Goal: Information Seeking & Learning: Learn about a topic

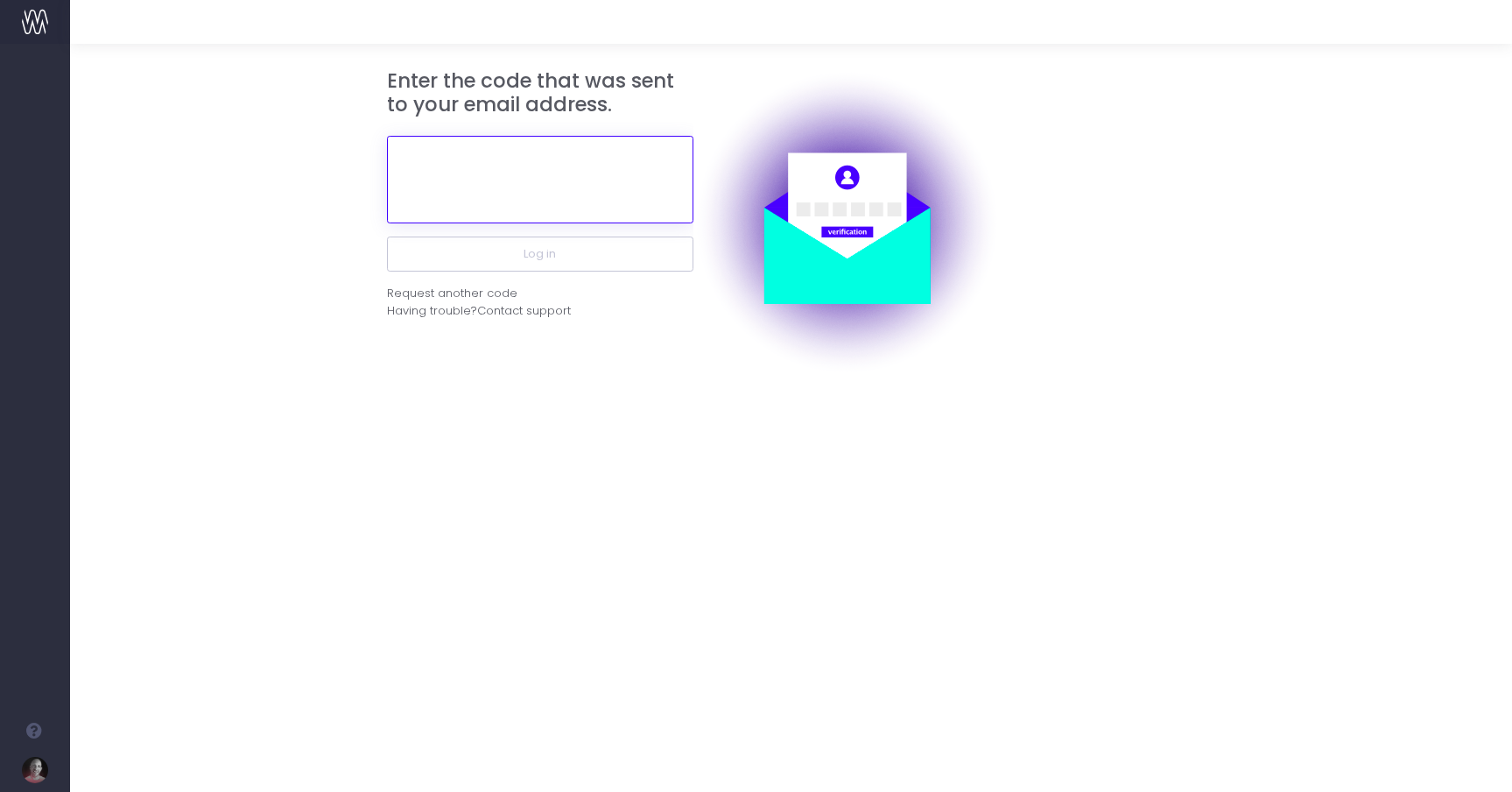
click at [569, 188] on input "text" at bounding box center [540, 179] width 306 height 87
paste input "603880"
type input "603880"
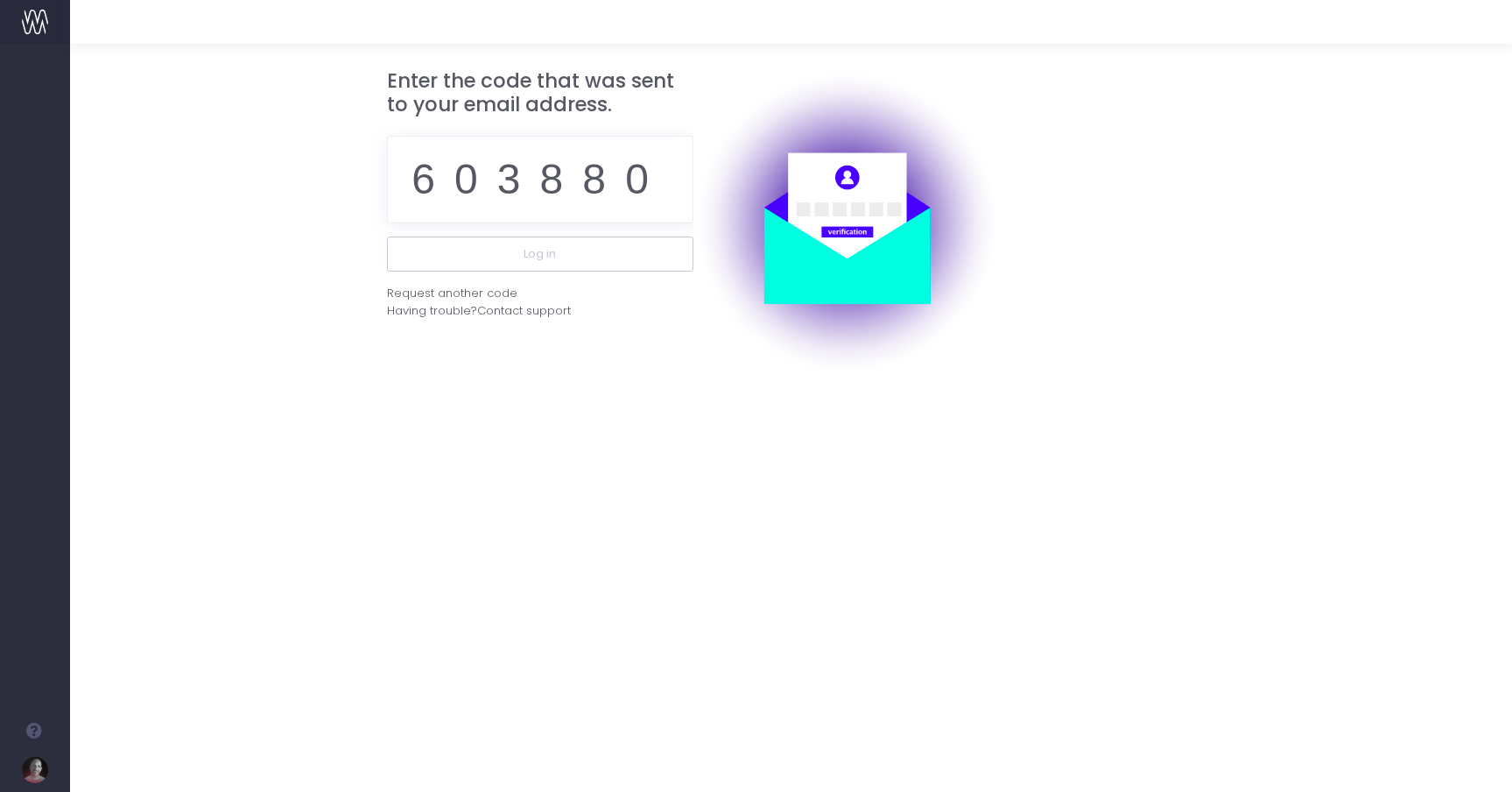
click at [694, 408] on div "Enter the code that was sent to your email address. 603880 Log in Request anoth…" at bounding box center [791, 418] width 1442 height 748
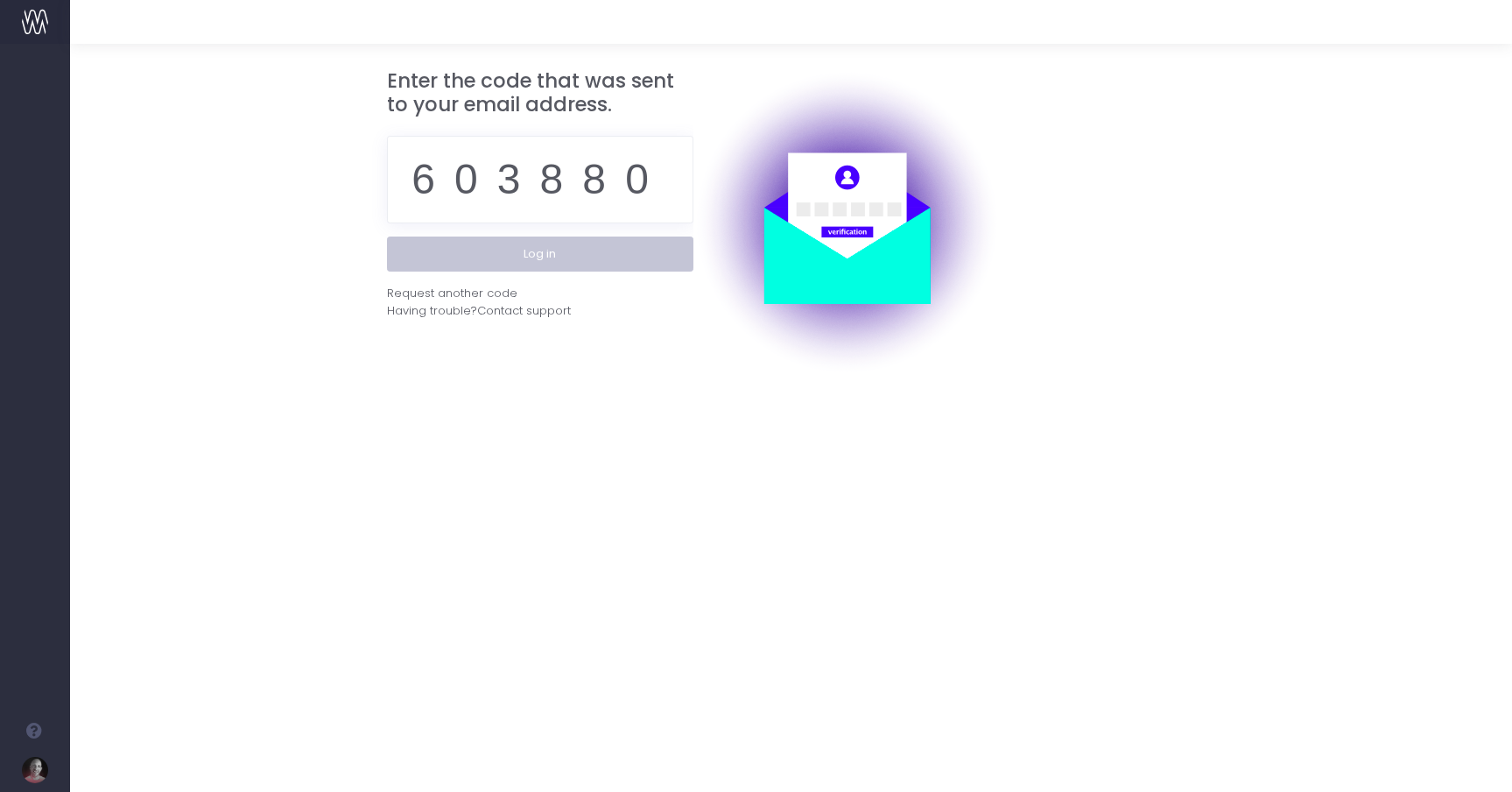
click at [588, 257] on button "Log in" at bounding box center [540, 254] width 306 height 35
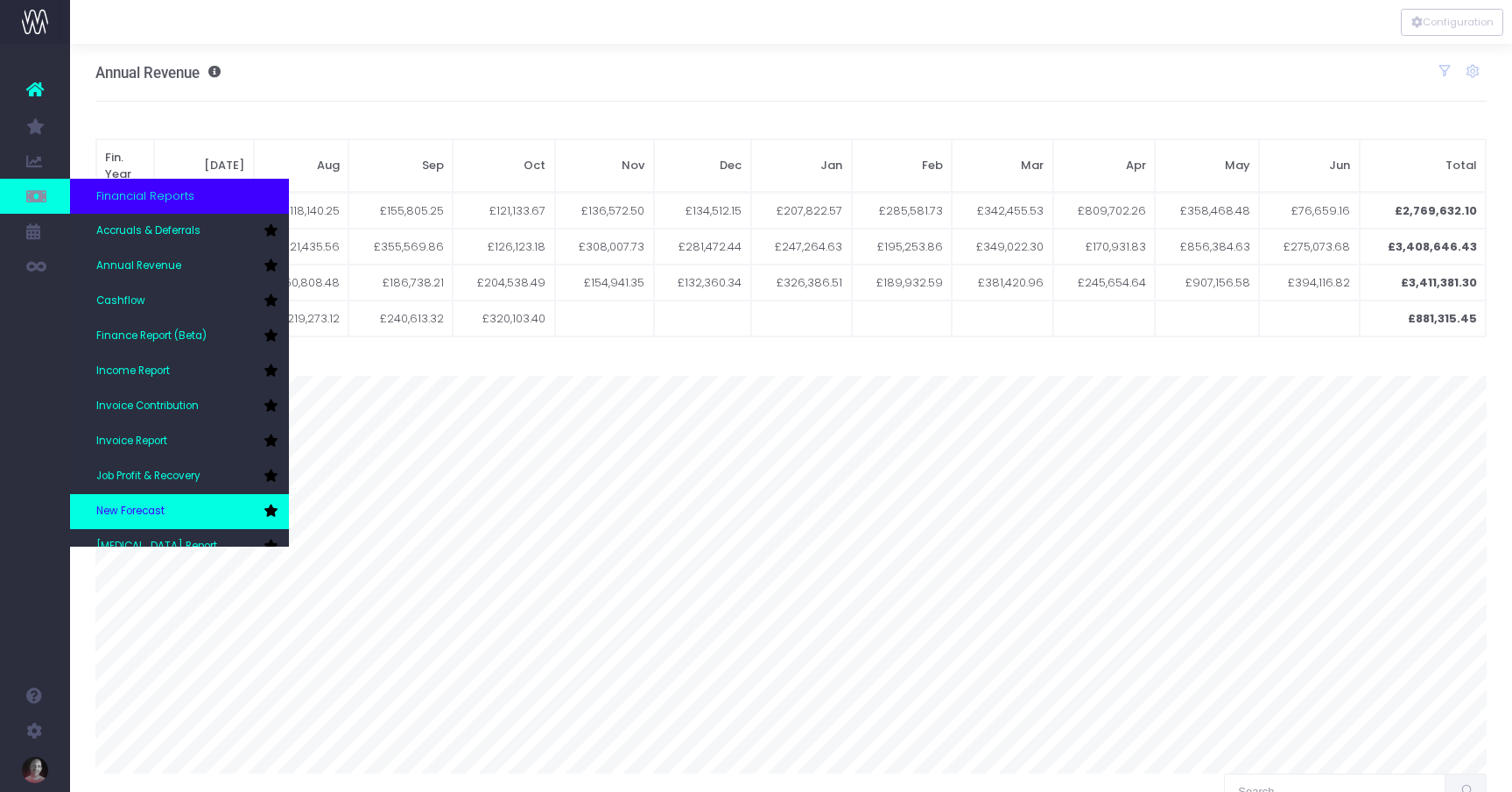
click at [148, 502] on link "New Forecast" at bounding box center [179, 512] width 219 height 35
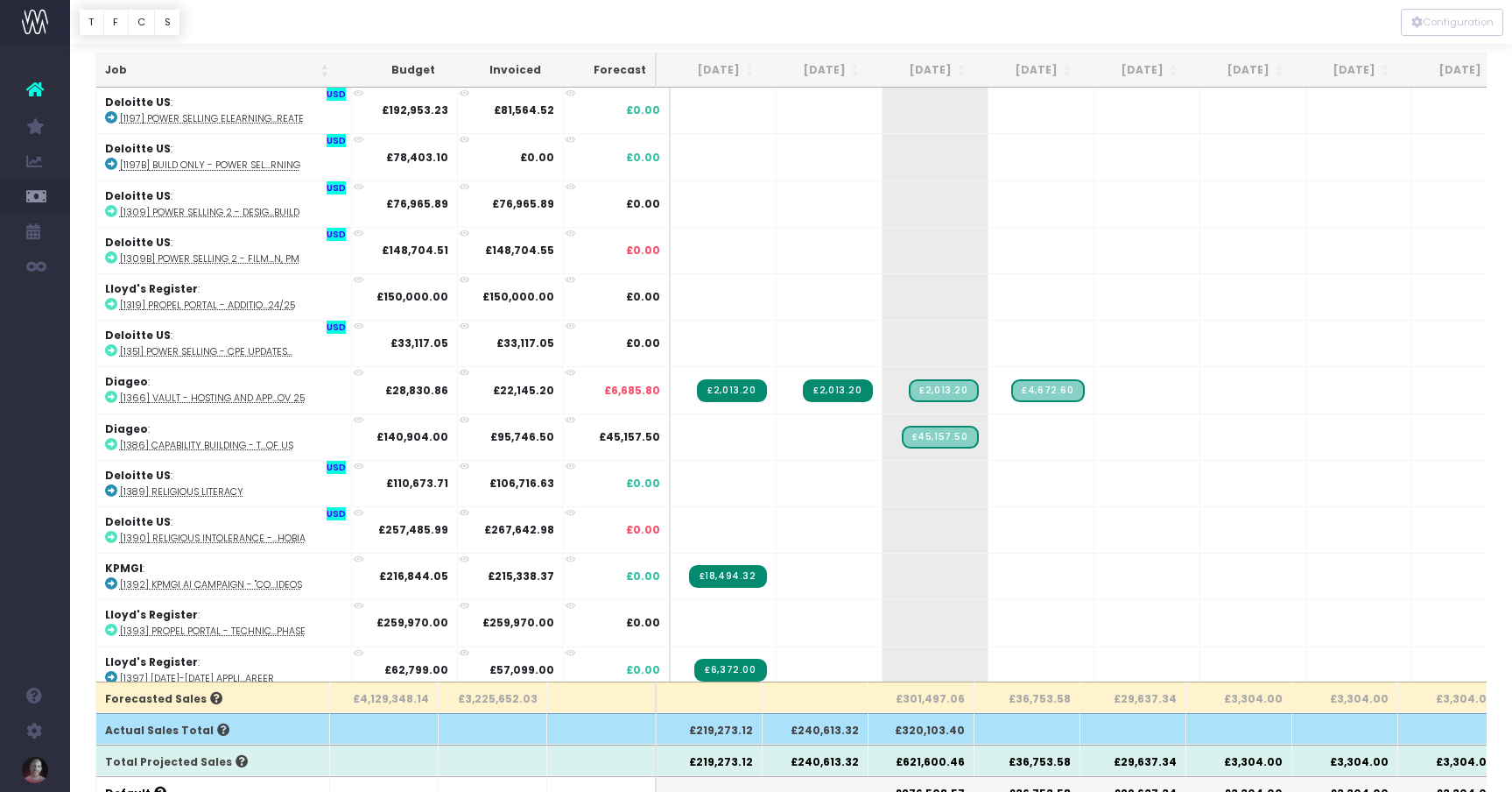
scroll to position [62, 0]
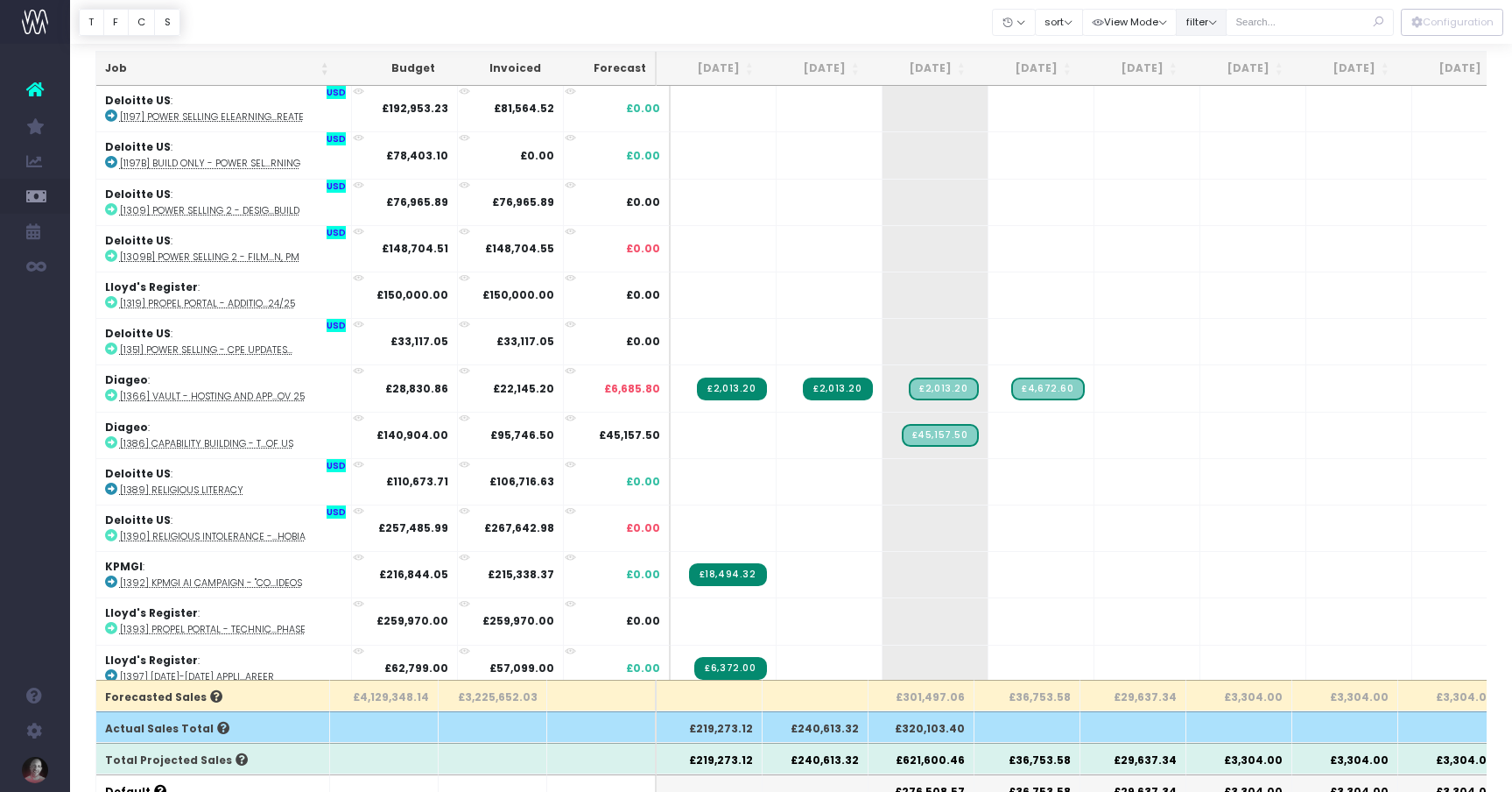
click at [1227, 24] on button "filter" at bounding box center [1201, 21] width 51 height 27
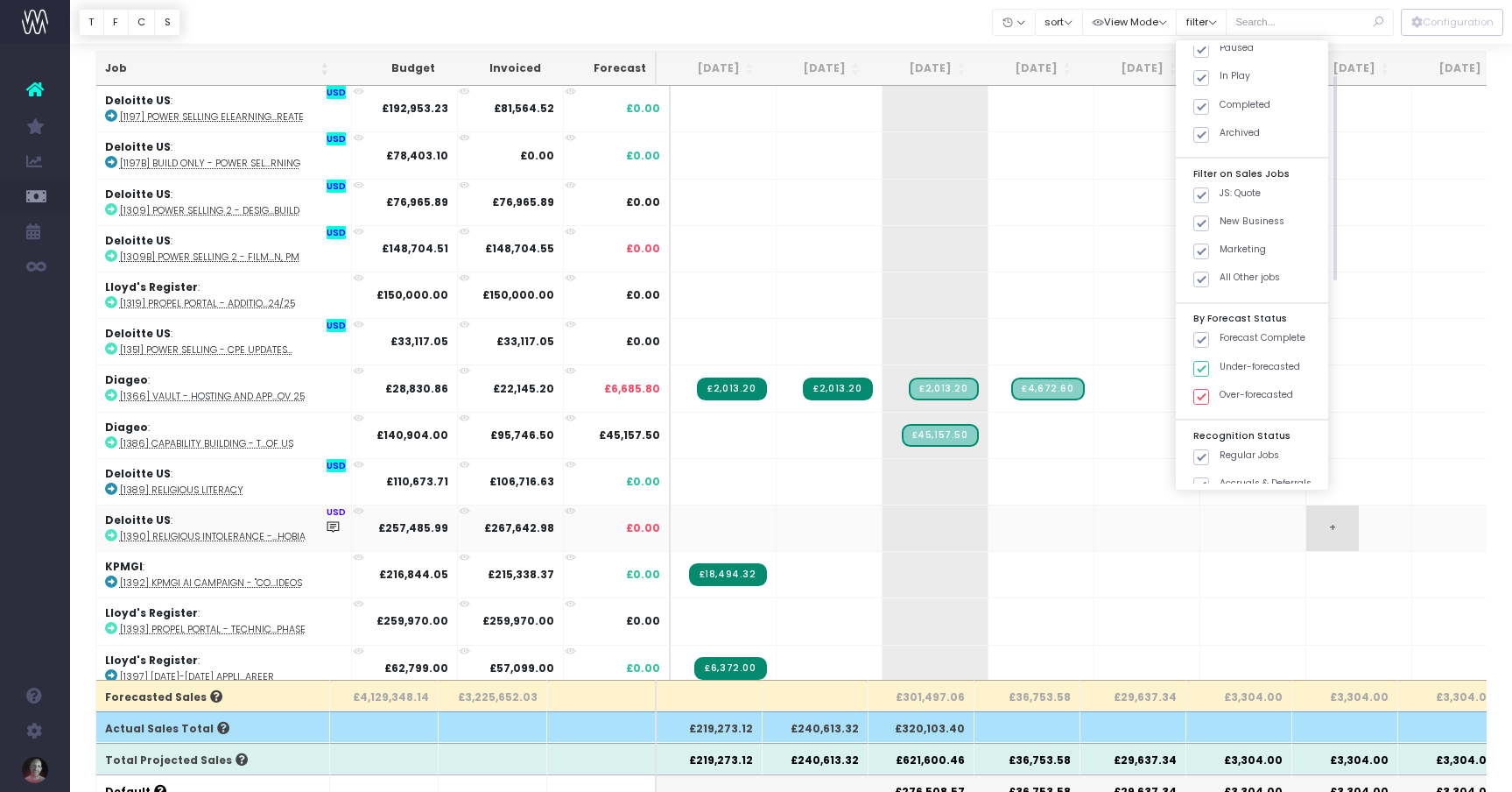
scroll to position [488, 0]
click at [1209, 189] on span at bounding box center [1201, 187] width 16 height 16
click at [1223, 189] on input "JS: Quote" at bounding box center [1225, 184] width 11 height 11
checkbox input "false"
click at [1209, 211] on span at bounding box center [1201, 215] width 16 height 16
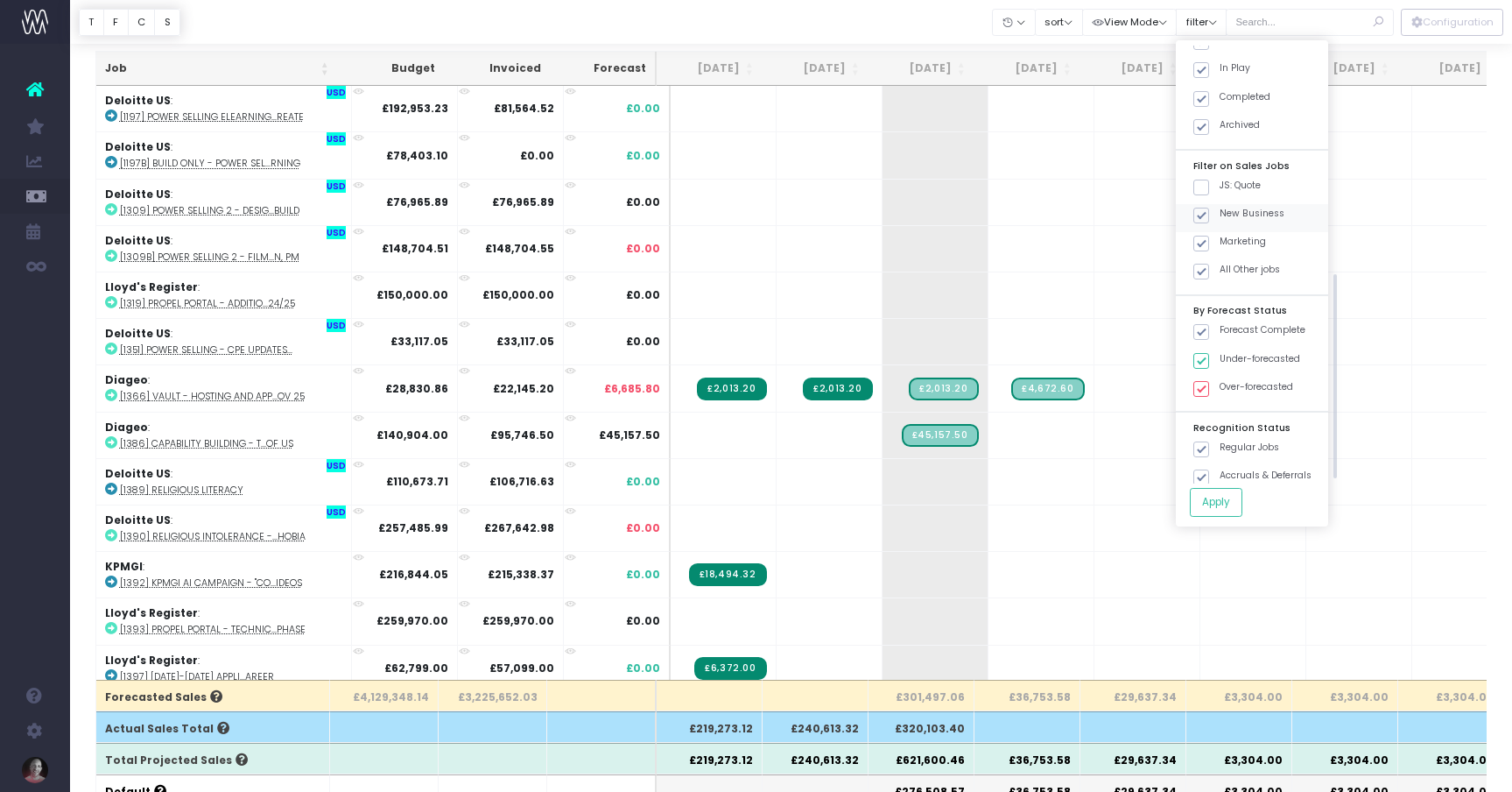
click at [1223, 211] on input "New Business" at bounding box center [1225, 213] width 11 height 11
checkbox input "false"
click at [1209, 246] on span at bounding box center [1201, 243] width 16 height 16
click at [1223, 246] on input "Marketing" at bounding box center [1225, 240] width 11 height 11
checkbox input "false"
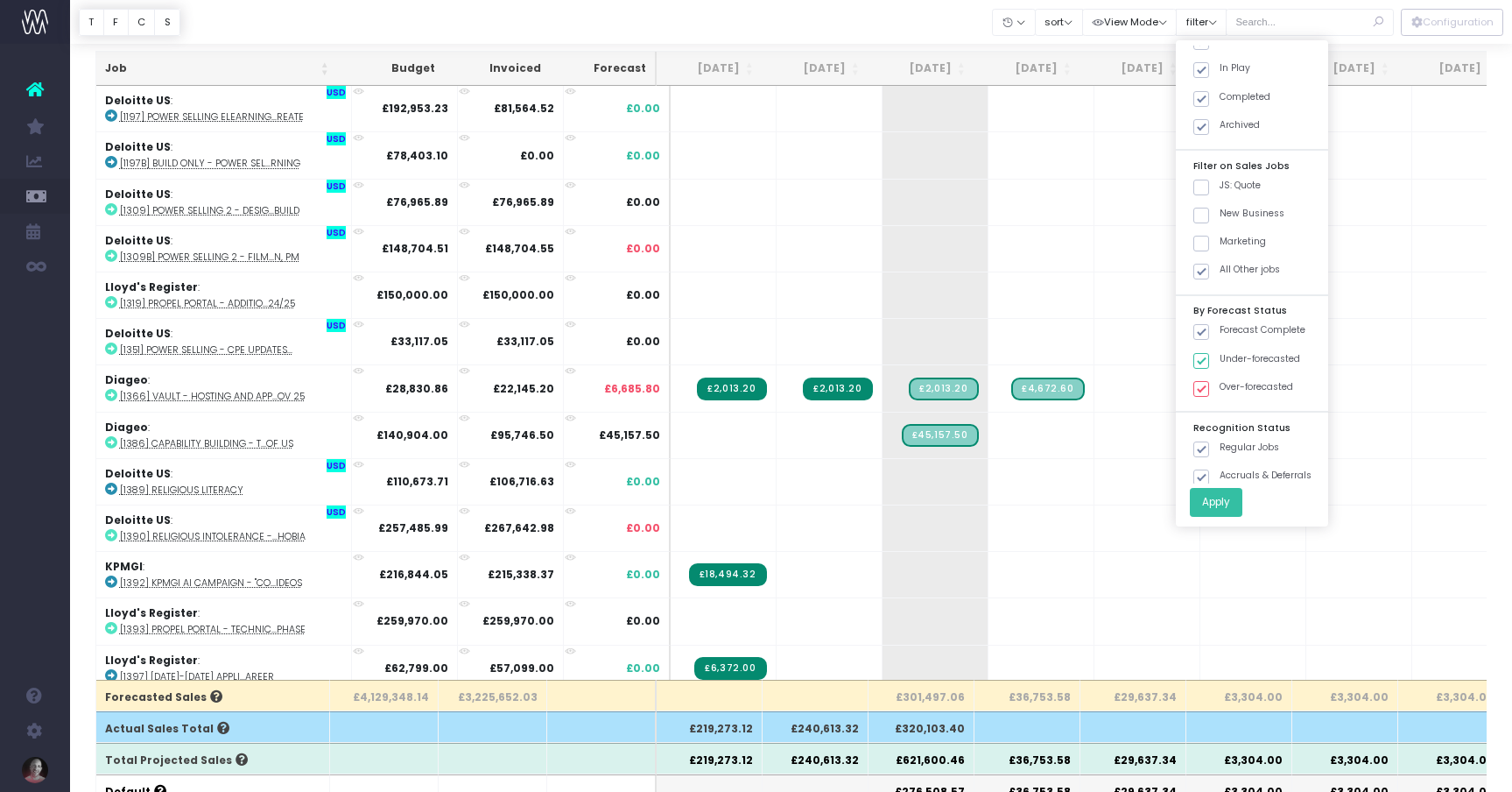
click at [1236, 516] on button "Apply" at bounding box center [1216, 501] width 53 height 29
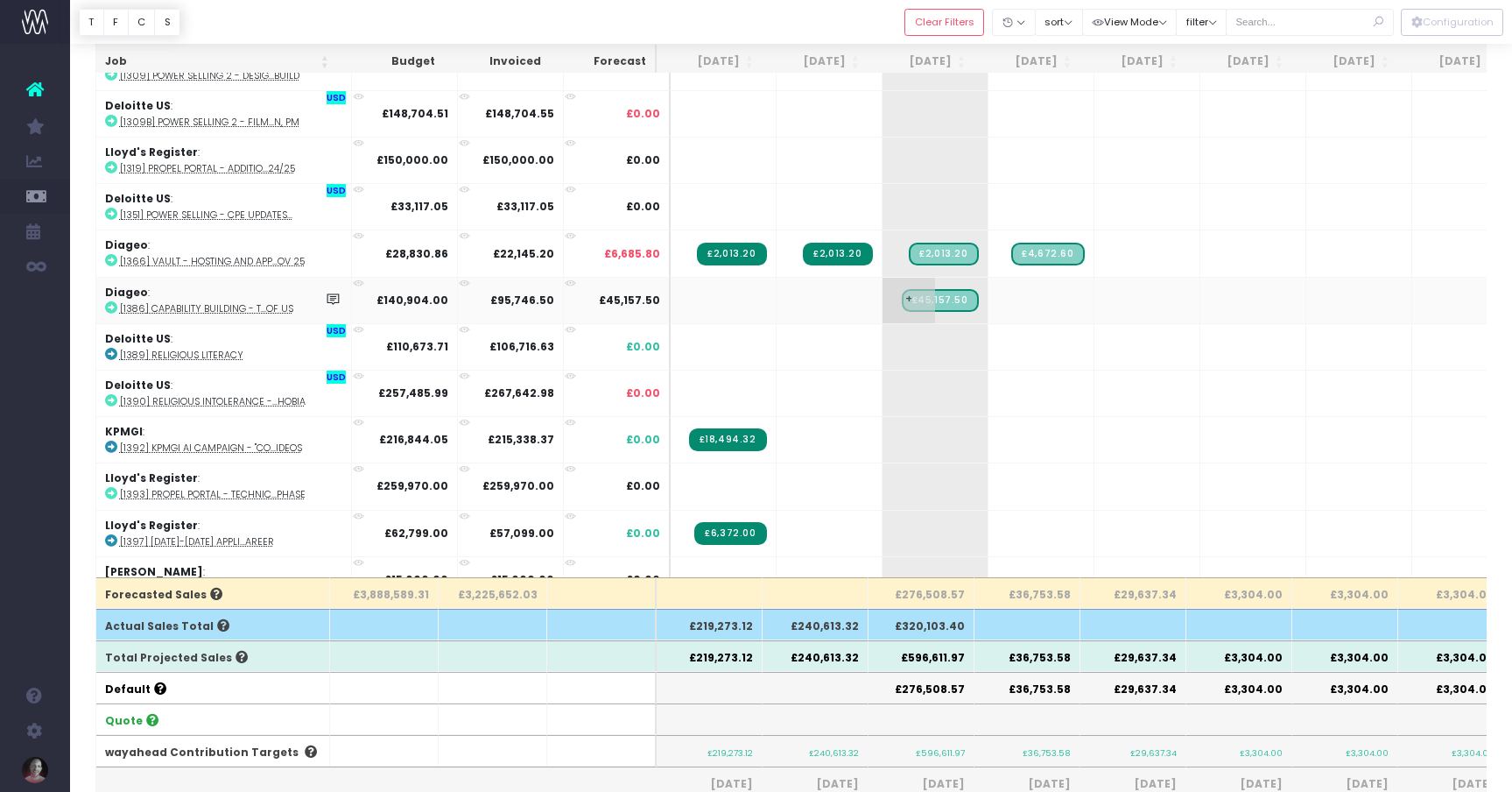
scroll to position [0, 0]
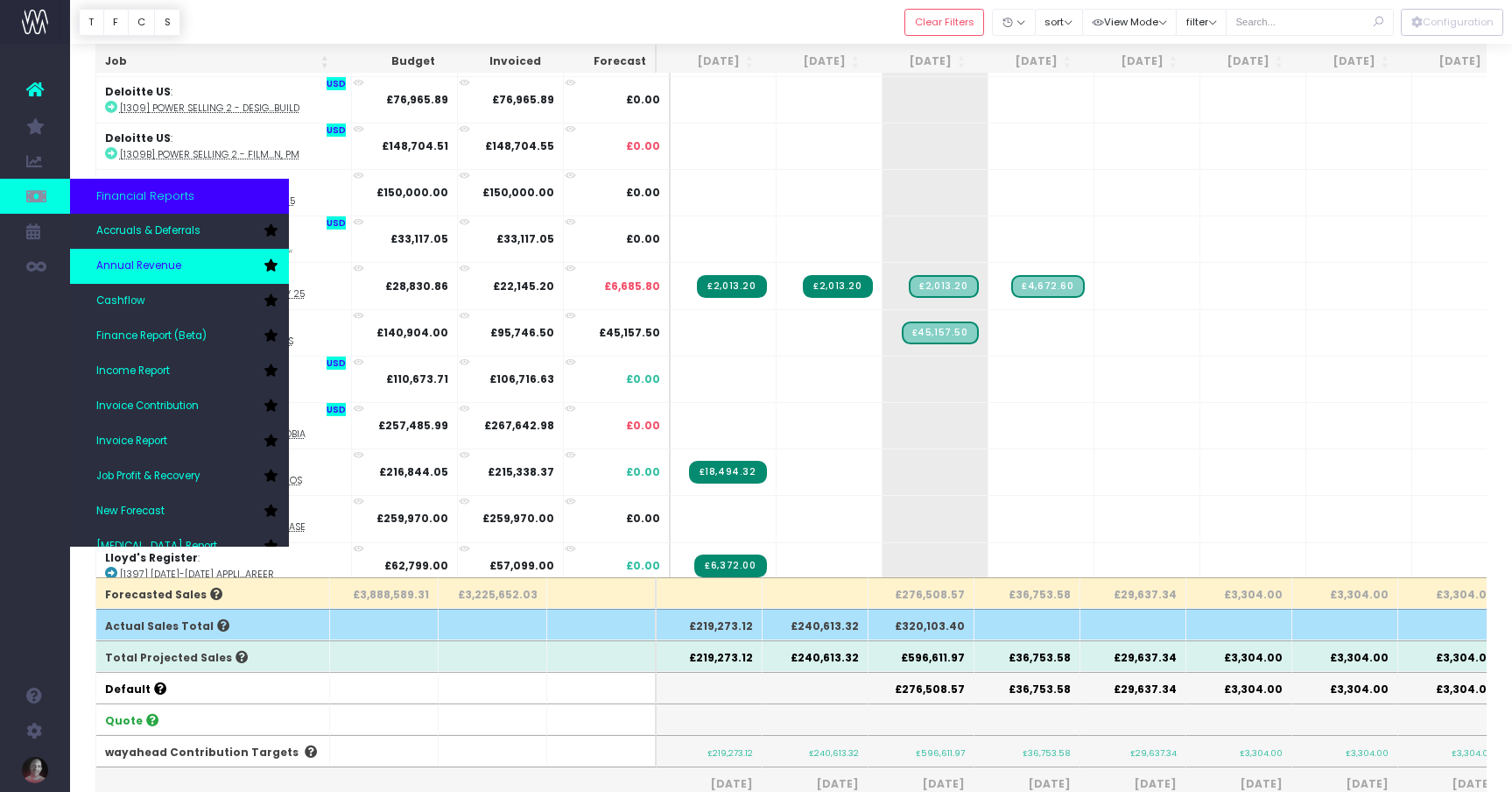
click at [122, 265] on span "Annual Revenue" at bounding box center [139, 266] width 85 height 16
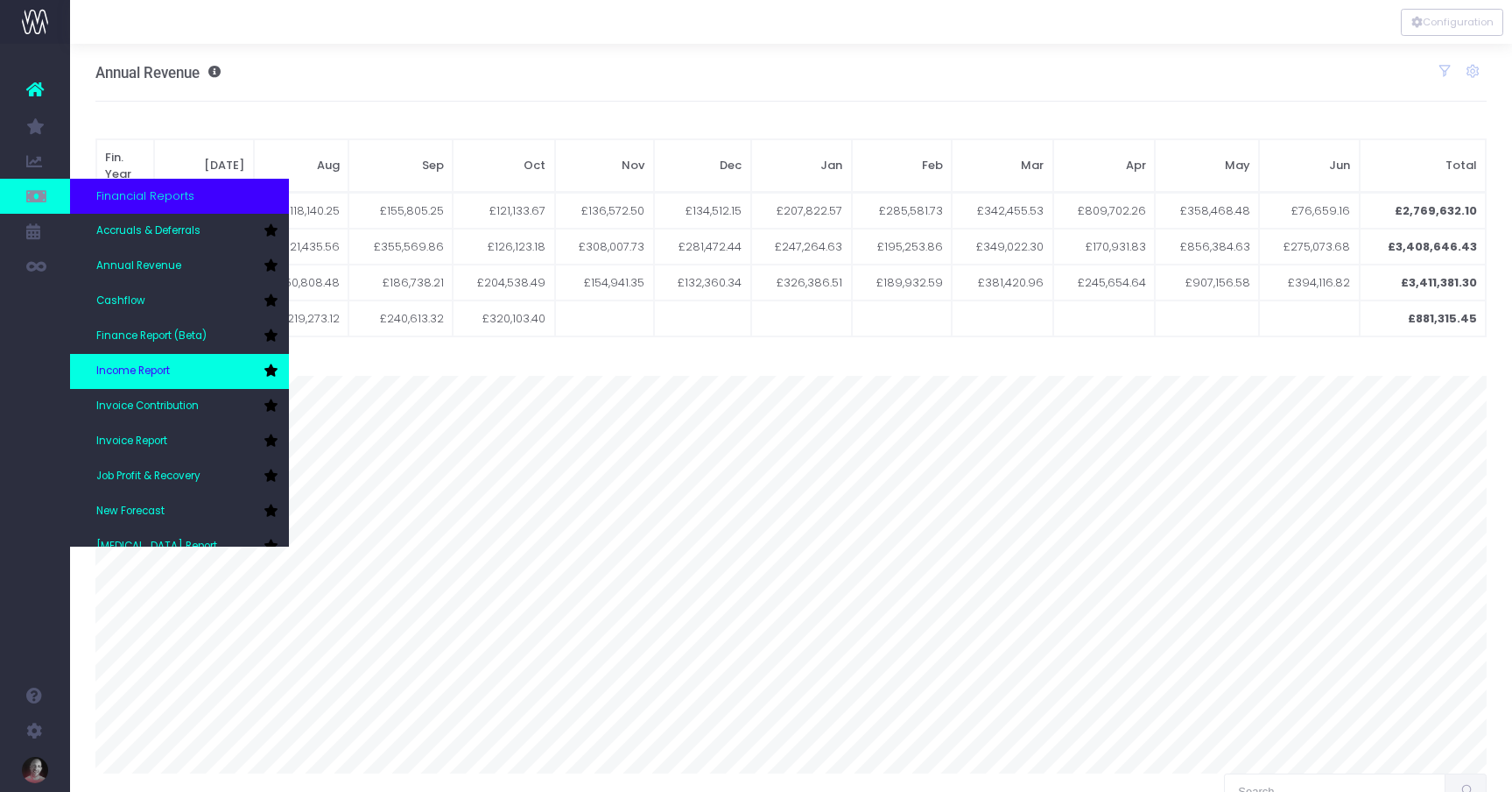
click at [132, 370] on span "Income Report" at bounding box center [133, 370] width 73 height 16
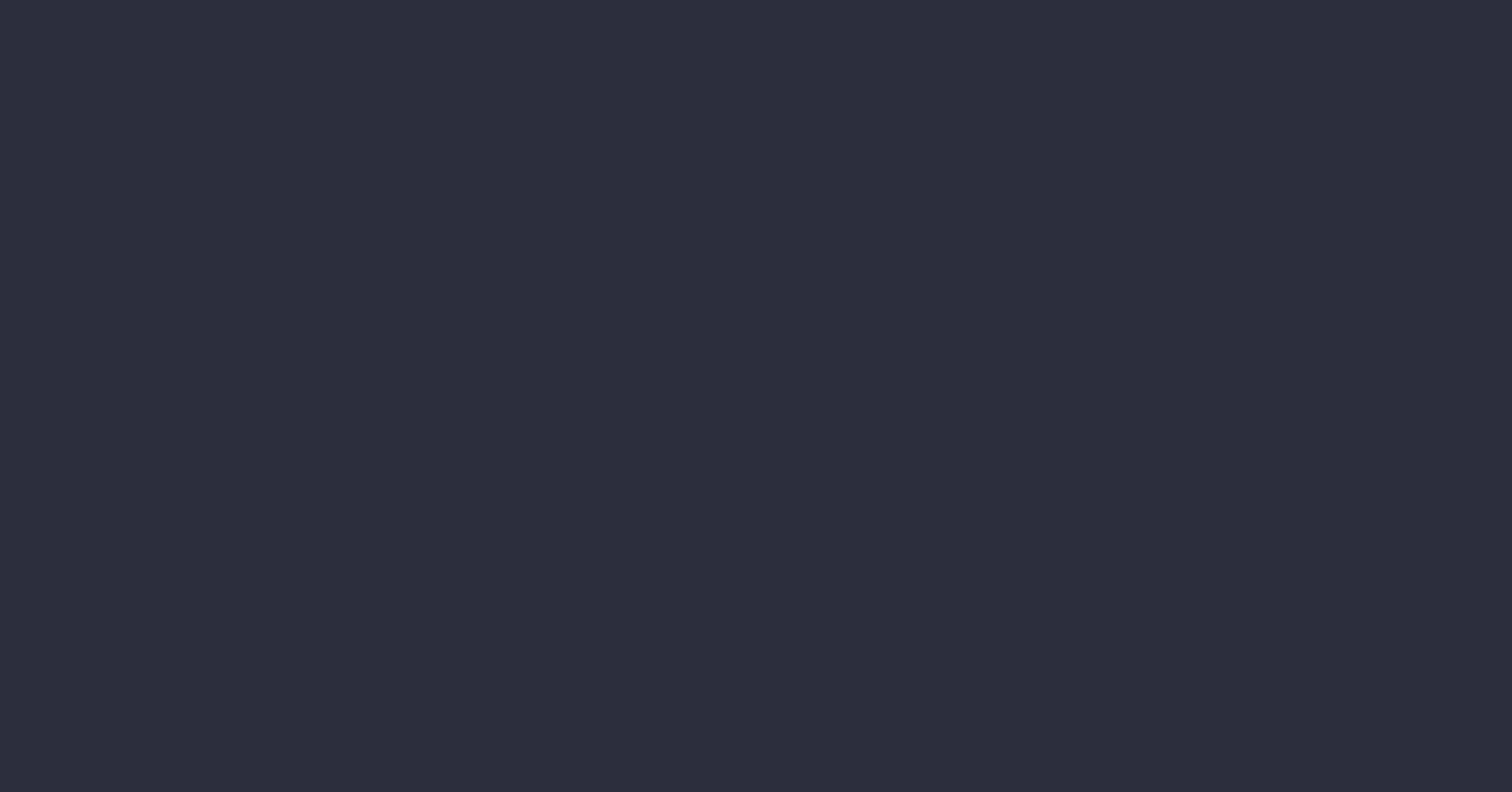
select select "job"
select select "billing"
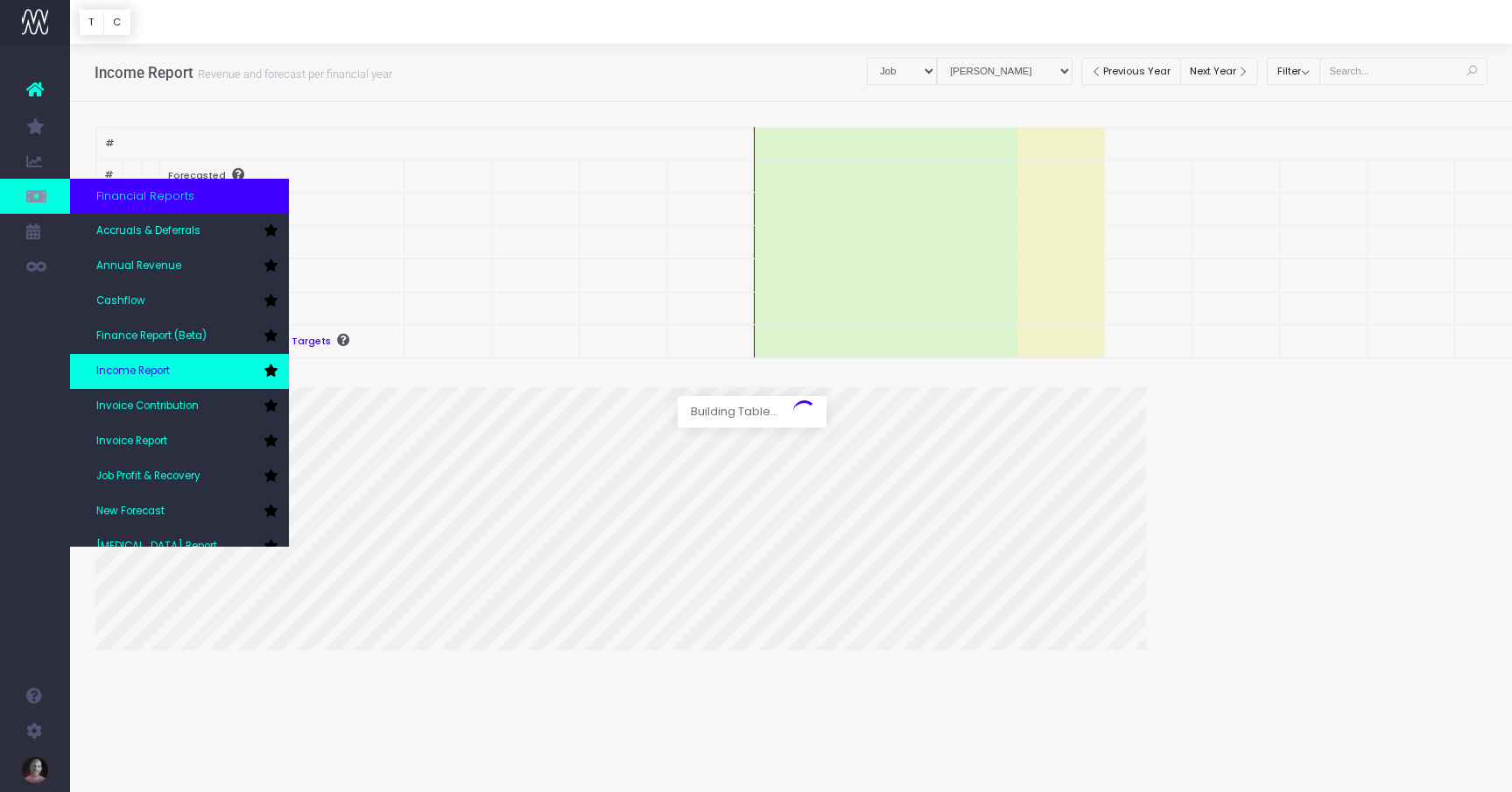
click at [147, 372] on span "Income Report" at bounding box center [133, 370] width 73 height 16
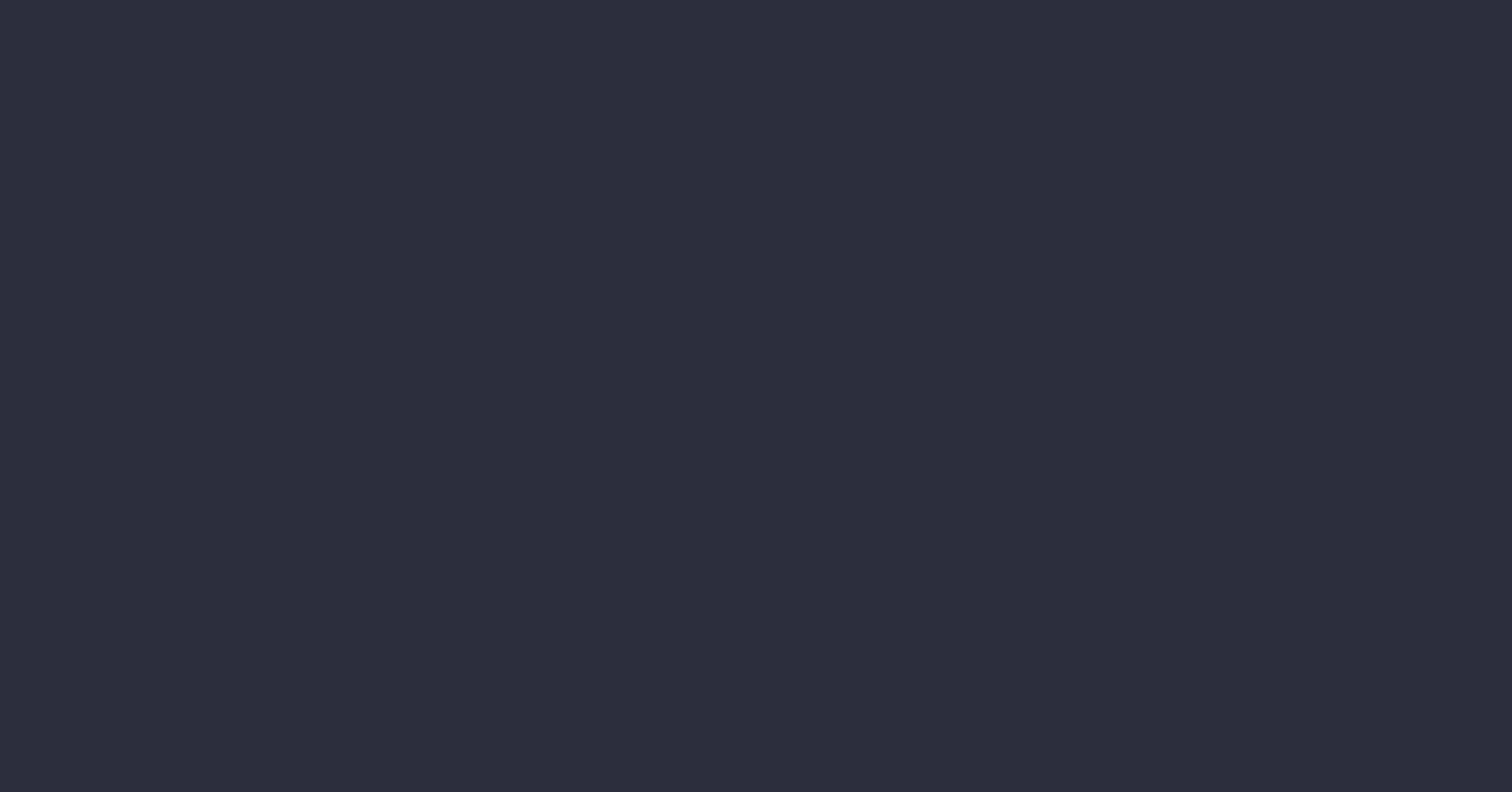
select select "job"
select select "billing"
click at [36, 97] on div at bounding box center [756, 396] width 1512 height 792
click at [35, 83] on div at bounding box center [756, 396] width 1512 height 792
